Goal: Task Accomplishment & Management: Manage account settings

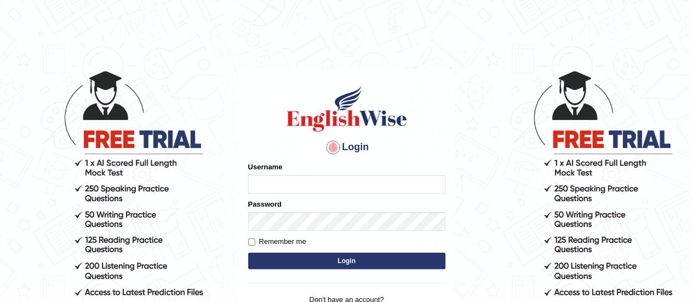
type input "shyamgurung"
click at [356, 261] on button "Login" at bounding box center [346, 261] width 197 height 16
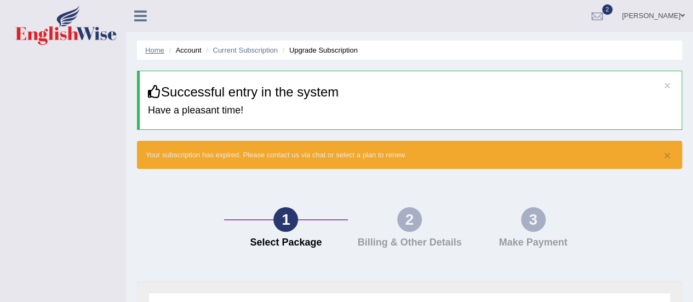
click at [155, 49] on link "Home" at bounding box center [154, 50] width 19 height 8
